Goal: Communication & Community: Answer question/provide support

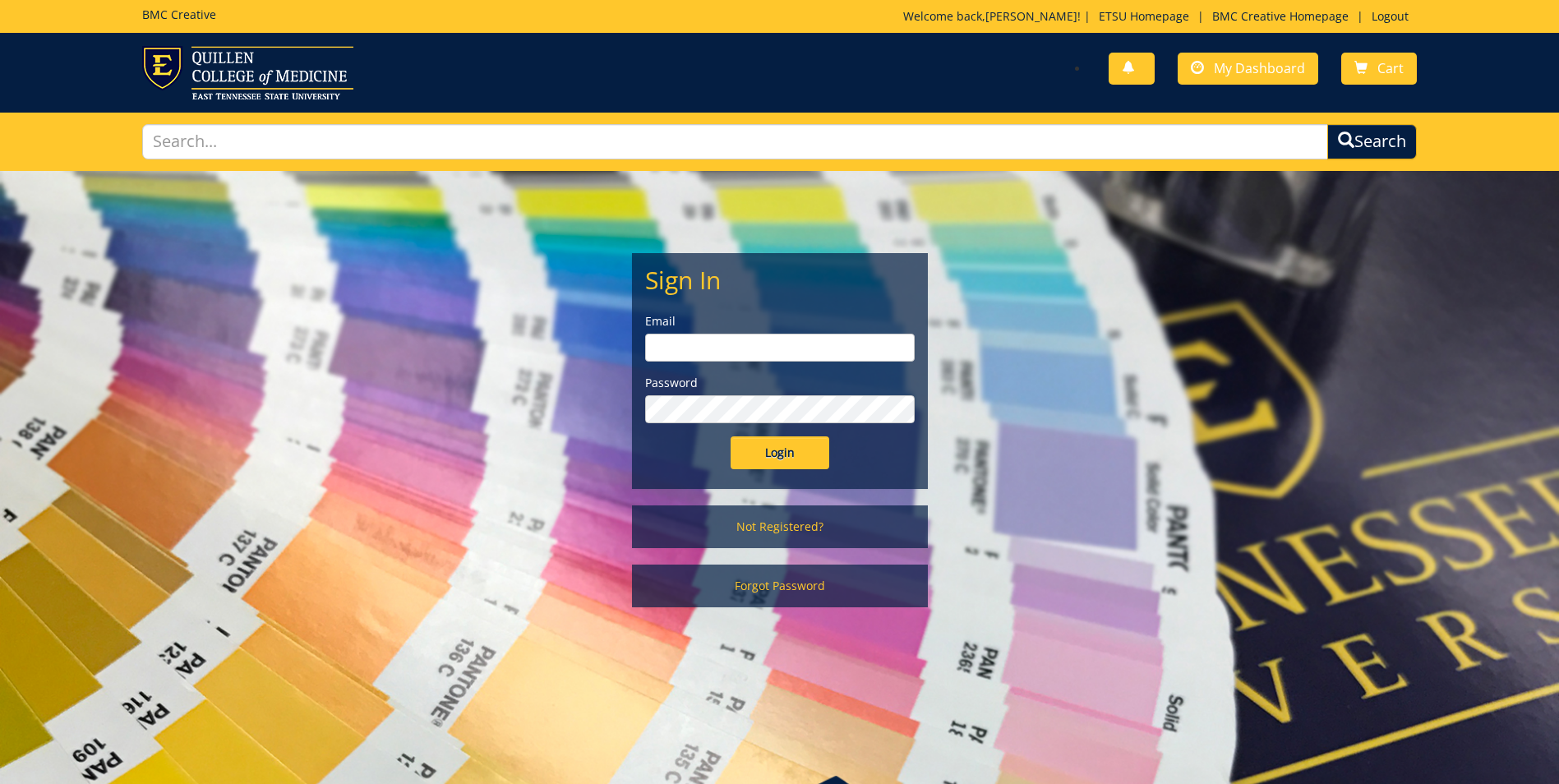
type input "seeaa1@etsu.edu"
click at [790, 458] on input "Login" at bounding box center [780, 452] width 98 height 33
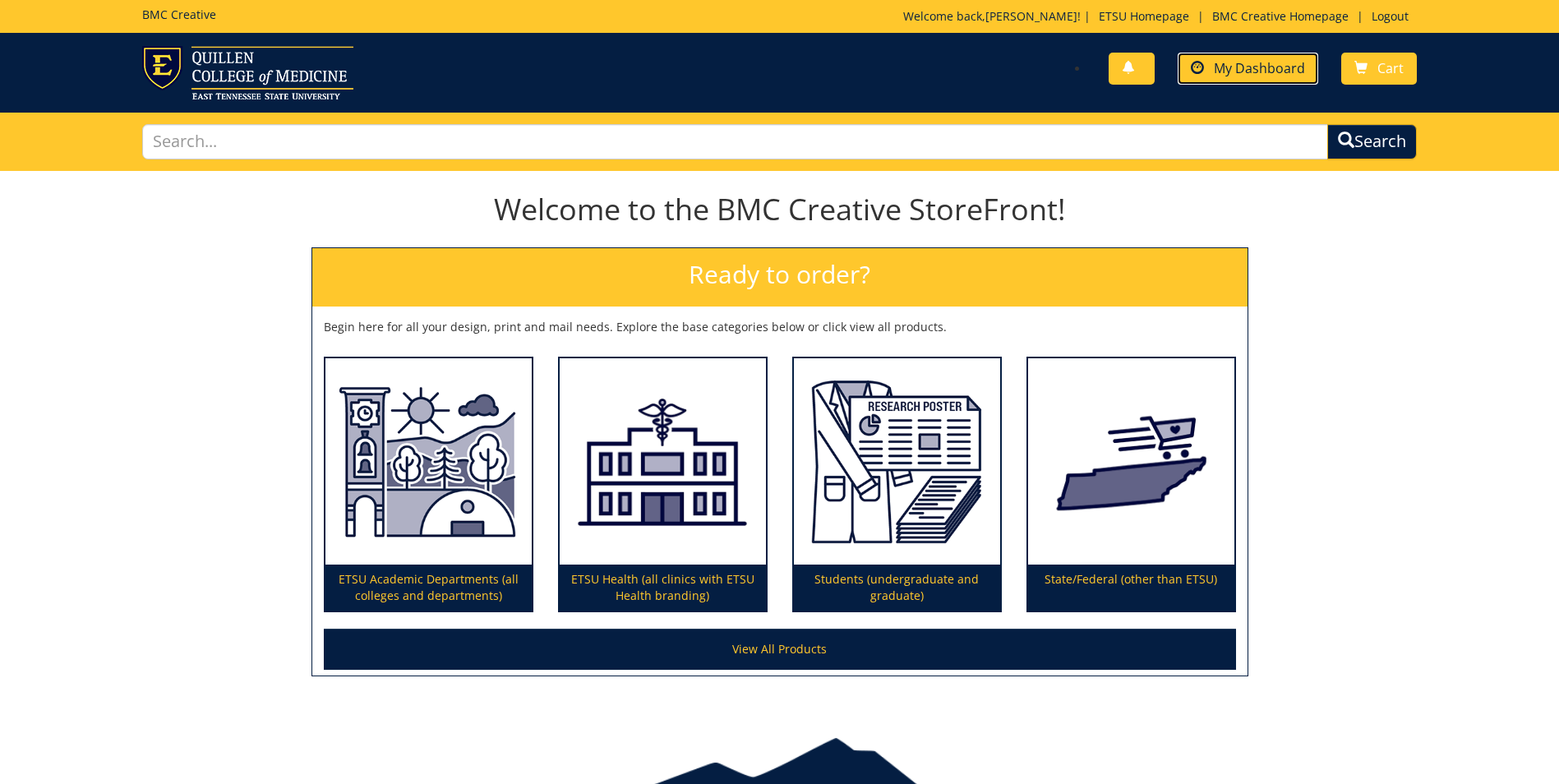
click at [1255, 65] on span "My Dashboard" at bounding box center [1259, 67] width 91 height 18
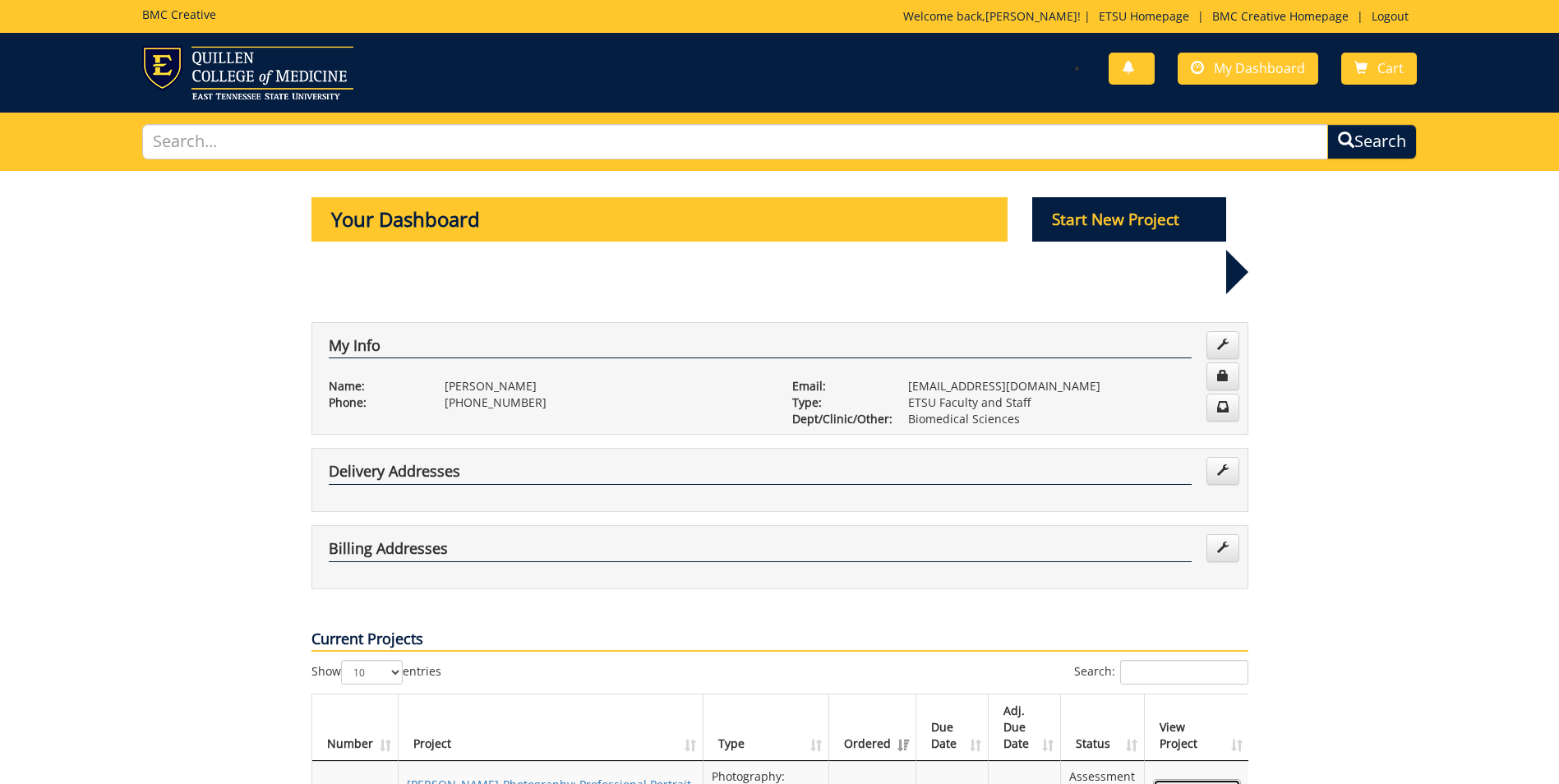
click at [1196, 778] on link "View Project" at bounding box center [1197, 792] width 88 height 28
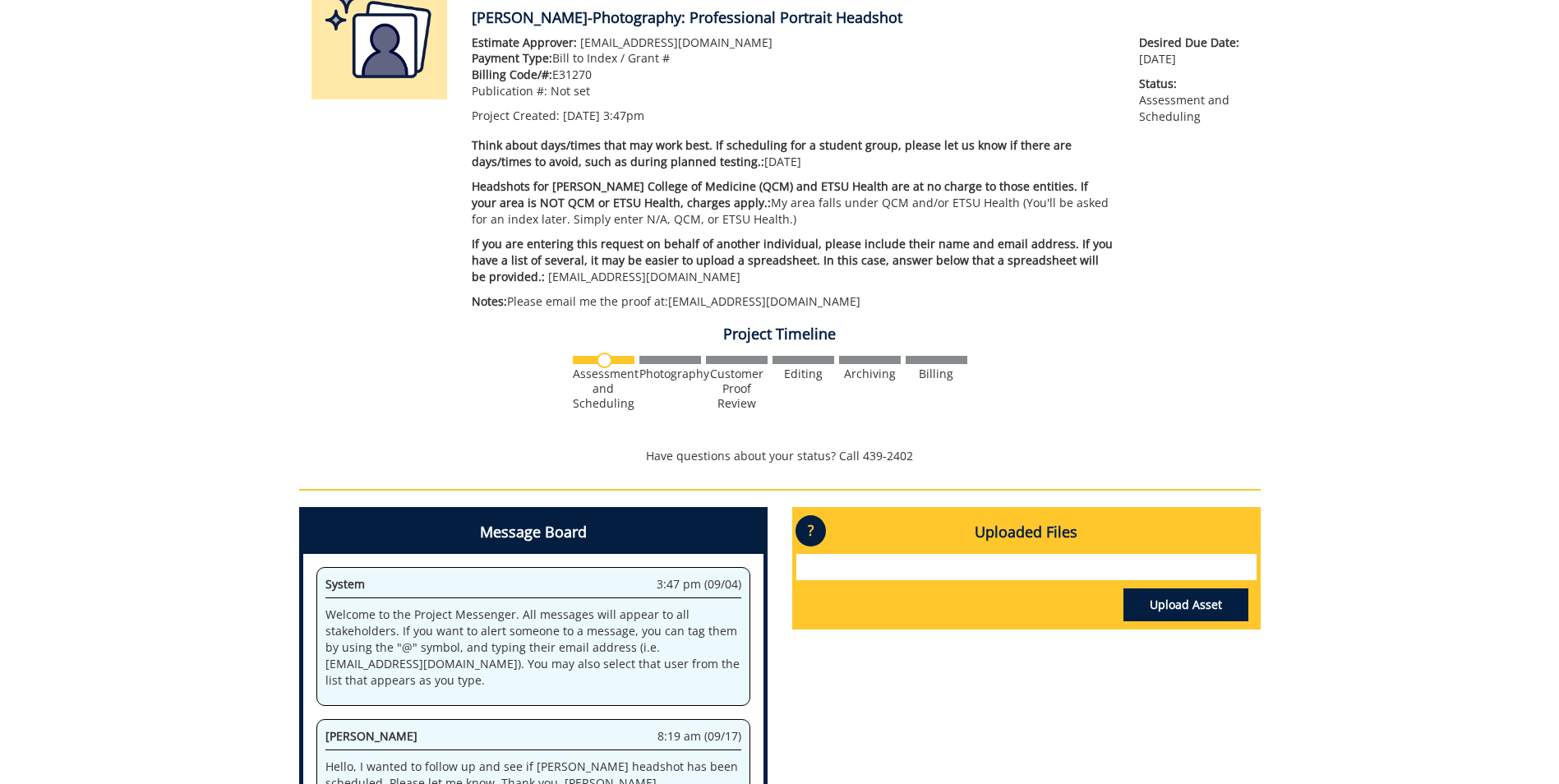
scroll to position [535, 0]
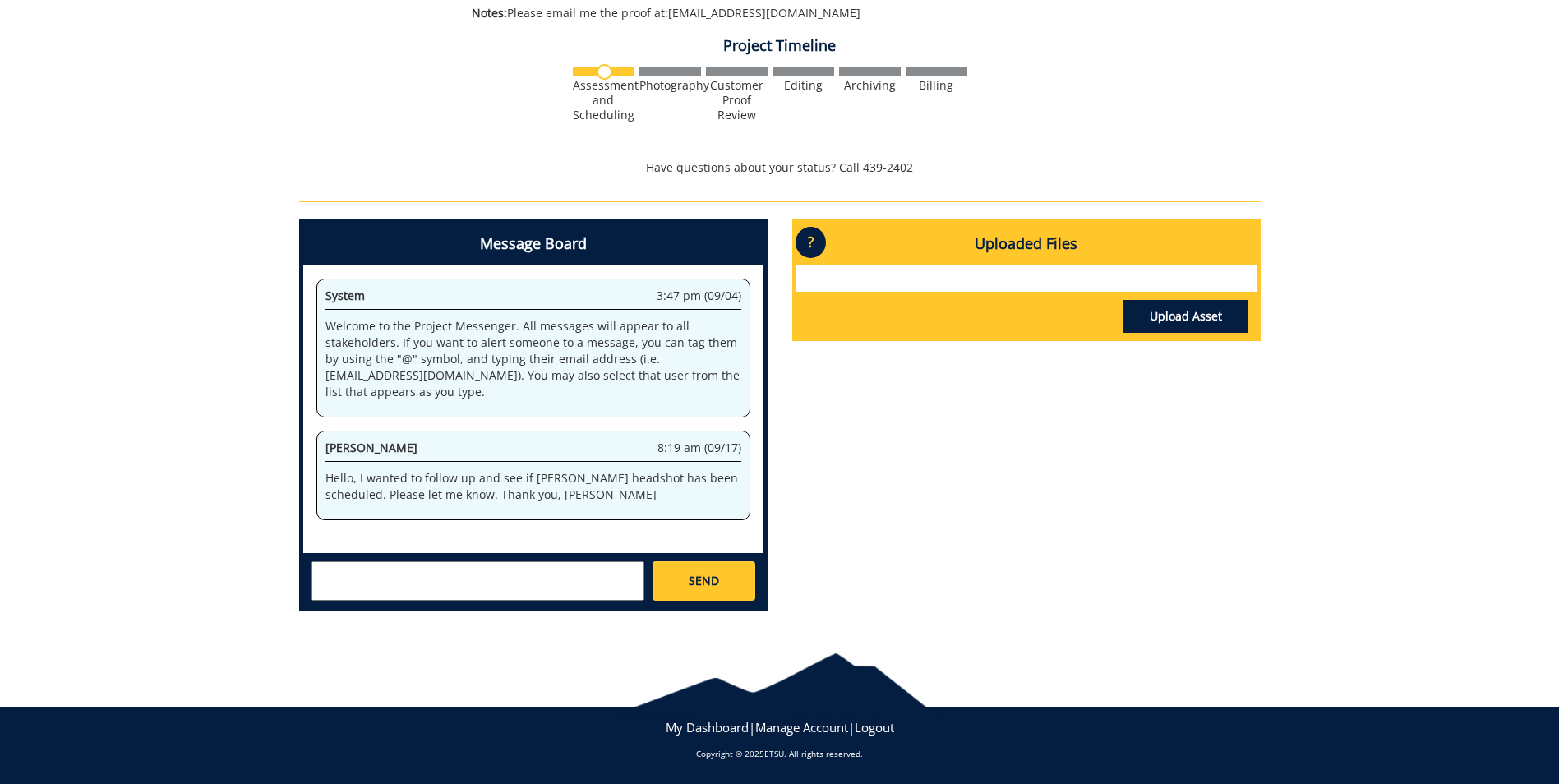
click at [507, 493] on p "Hello, I wanted to follow up and see if [PERSON_NAME] headshot has been schedul…" at bounding box center [533, 486] width 415 height 33
click at [517, 579] on textarea at bounding box center [478, 581] width 333 height 39
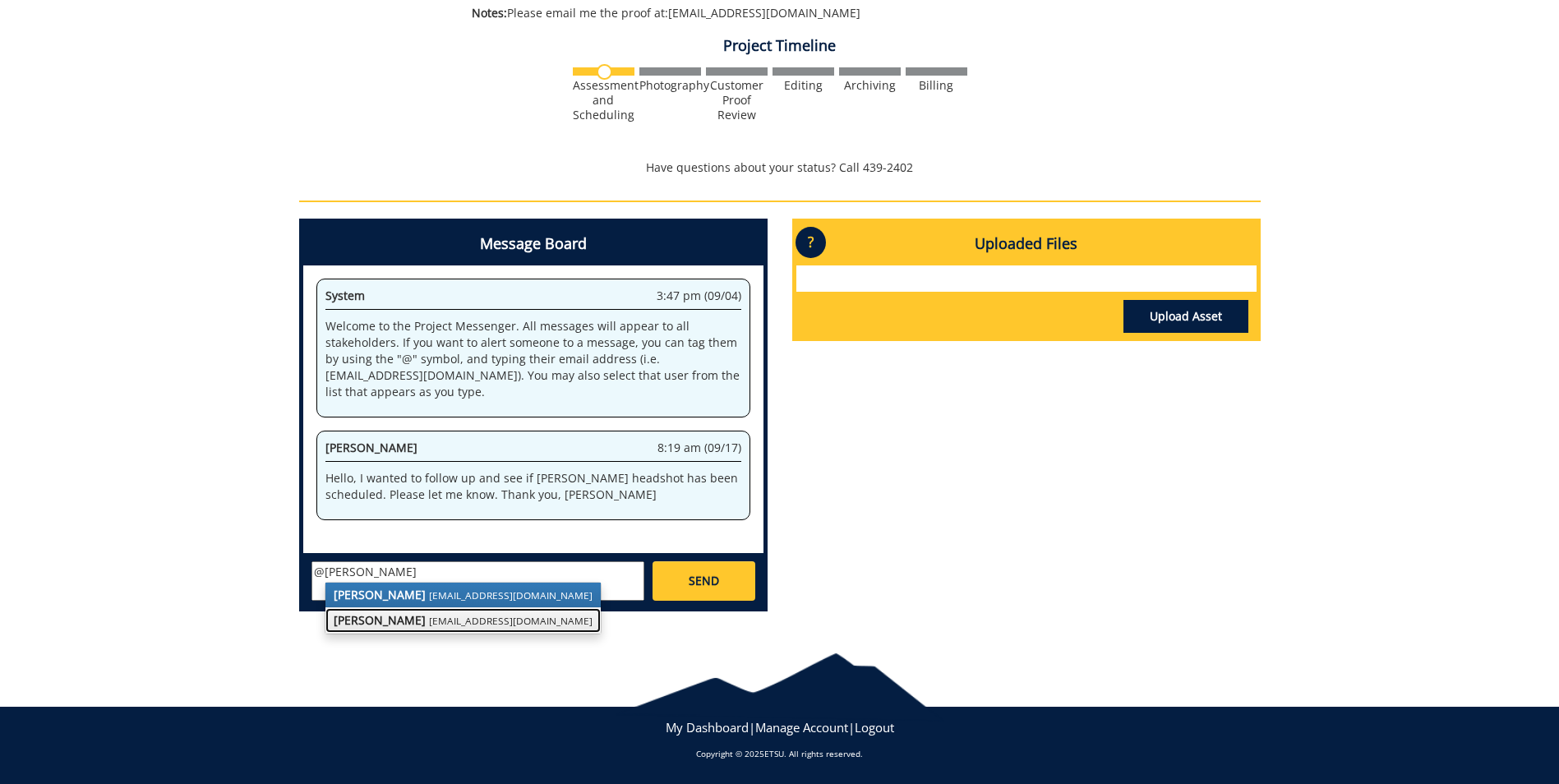
click at [474, 620] on small "[EMAIL_ADDRESS][DOMAIN_NAME]" at bounding box center [510, 620] width 164 height 13
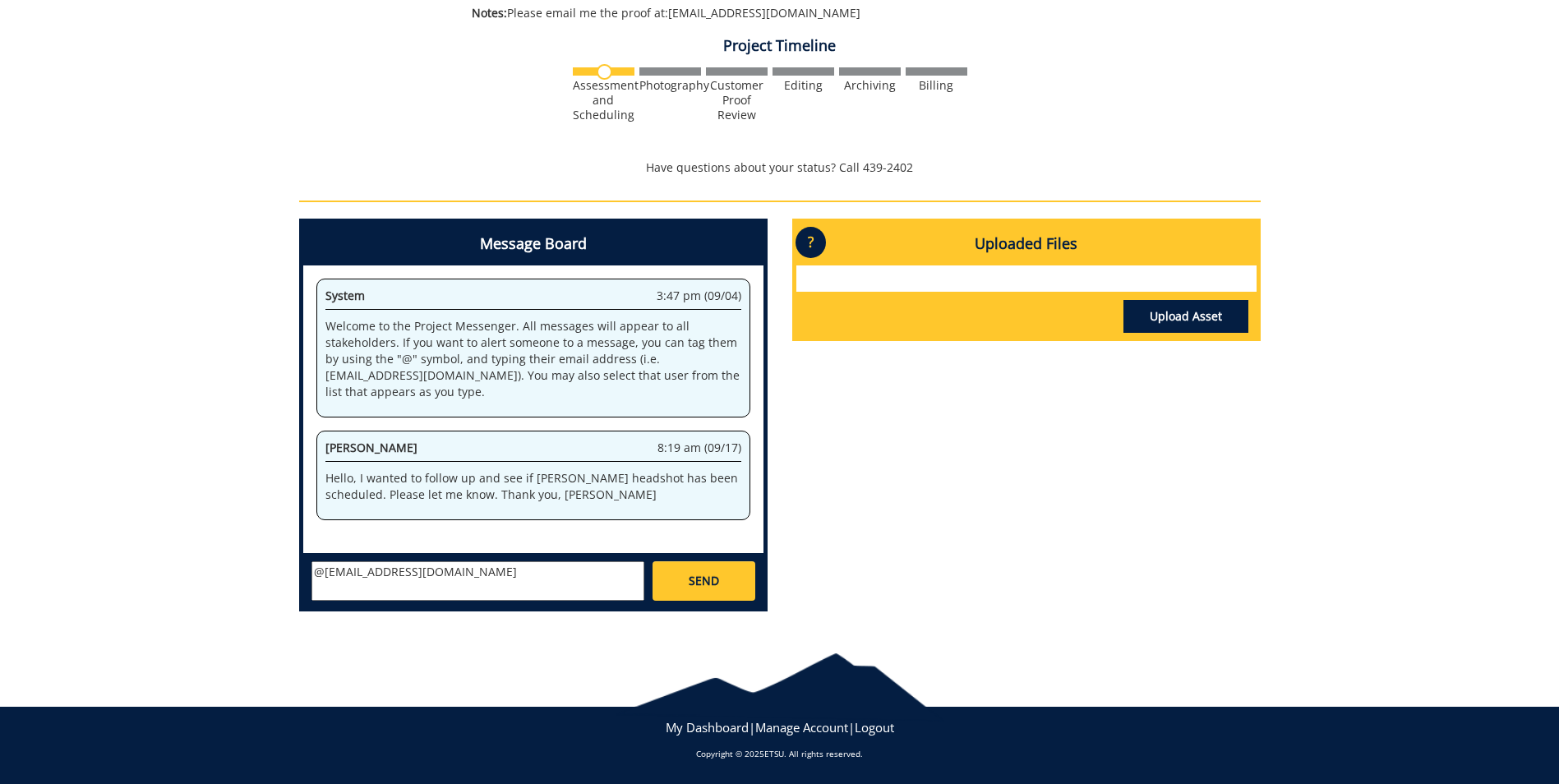
drag, startPoint x: 652, startPoint y: 495, endPoint x: 323, endPoint y: 478, distance: 329.4
click at [323, 478] on div "[PERSON_NAME] See 8:19 am (09/17) Hello, I wanted to follow up and see if [PERS…" at bounding box center [533, 475] width 434 height 90
drag, startPoint x: 323, startPoint y: 478, endPoint x: 373, endPoint y: 489, distance: 51.2
copy p "Hello, I wanted to follow up and see if [PERSON_NAME] headshot has been schedul…"
click at [476, 575] on textarea "@[EMAIL_ADDRESS][DOMAIN_NAME]" at bounding box center [478, 581] width 333 height 39
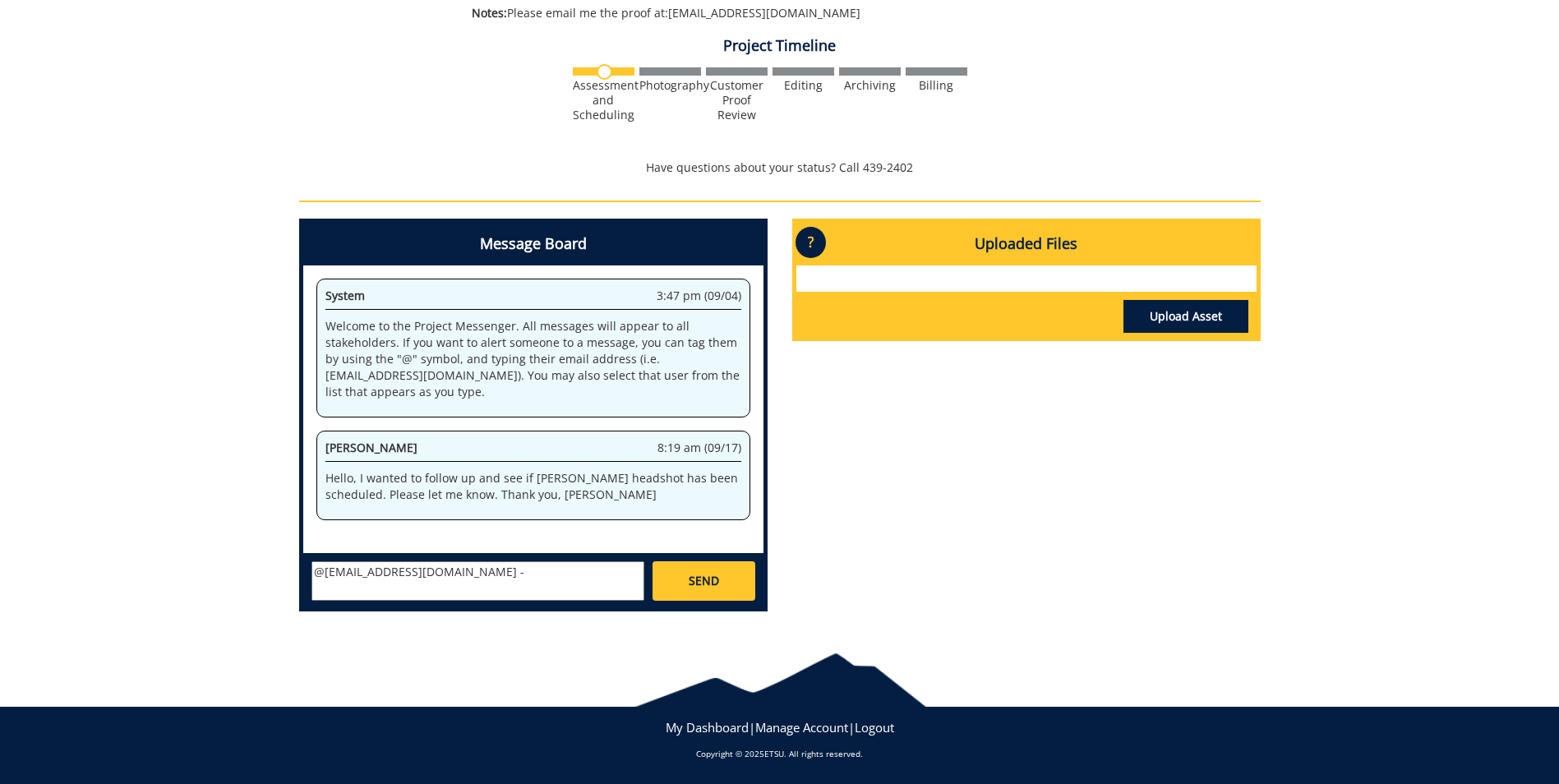
paste textarea "Hello, I wanted to follow up and see if [PERSON_NAME] headshot has been schedul…"
type textarea "@[EMAIL_ADDRESS][DOMAIN_NAME] - Hello, I wanted to follow up and see if [PERSON…"
click at [688, 574] on link "SEND" at bounding box center [703, 581] width 102 height 39
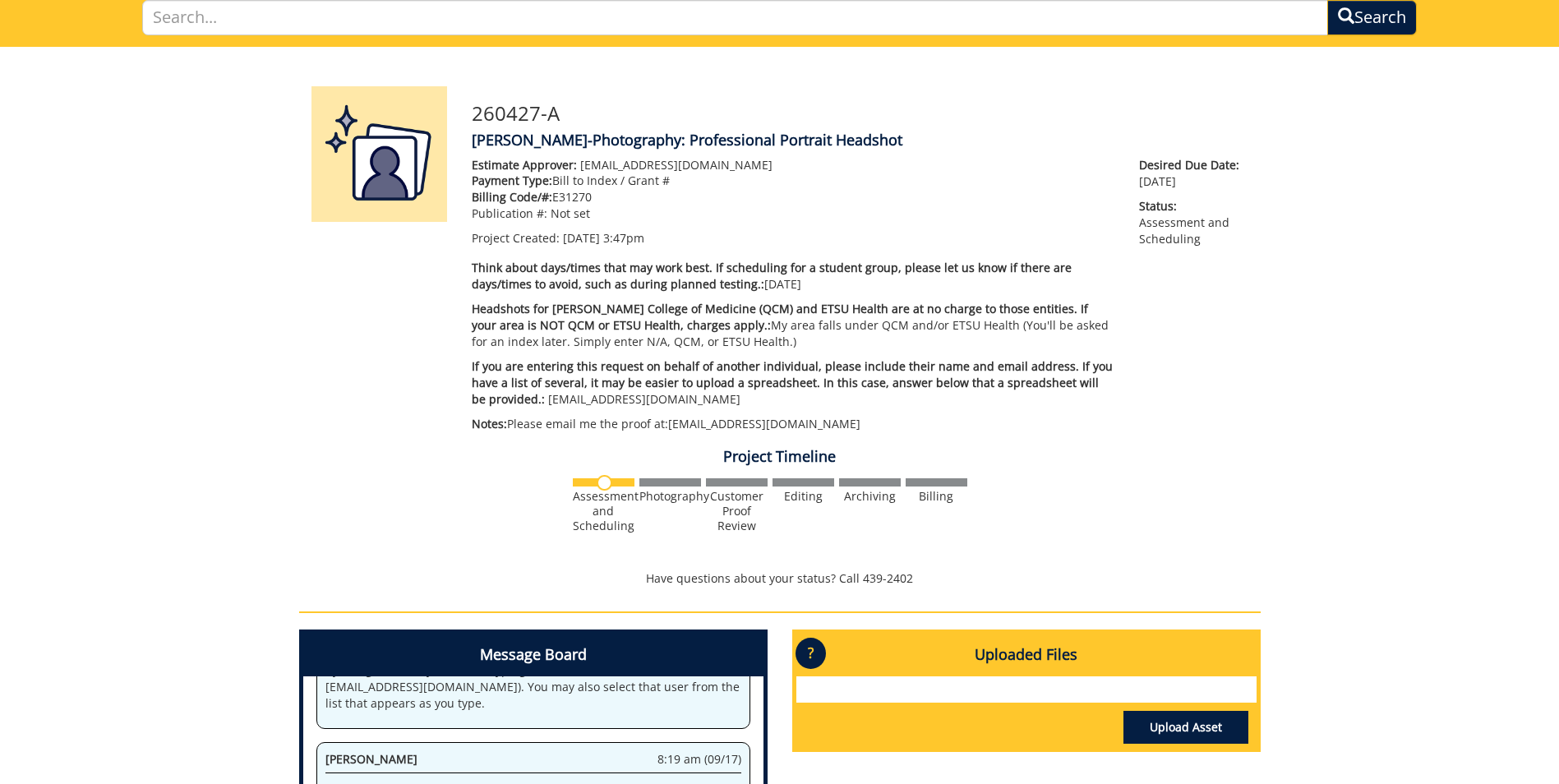
scroll to position [0, 0]
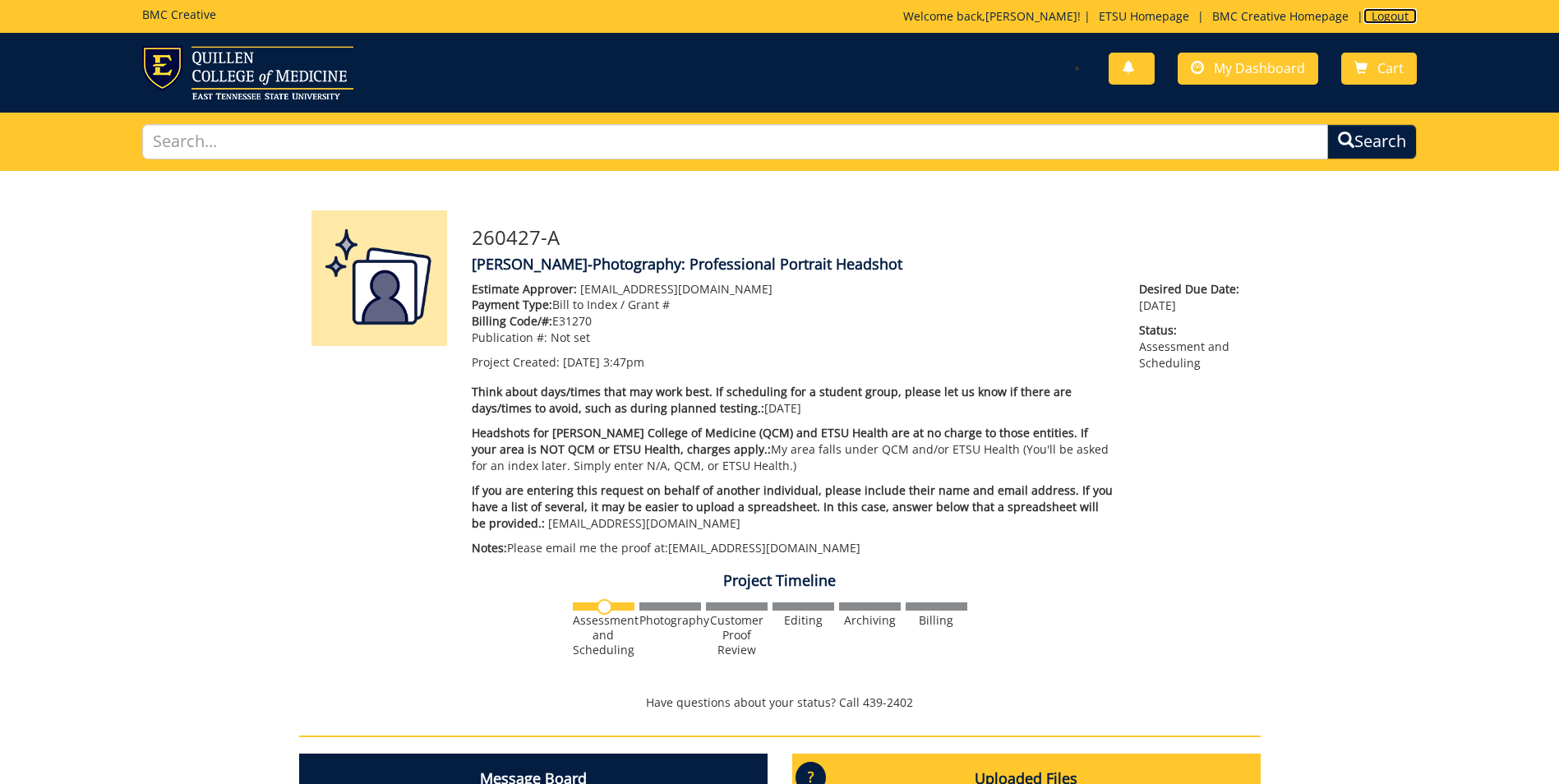
click at [1397, 16] on link "Logout" at bounding box center [1390, 16] width 53 height 16
